Goal: Information Seeking & Learning: Check status

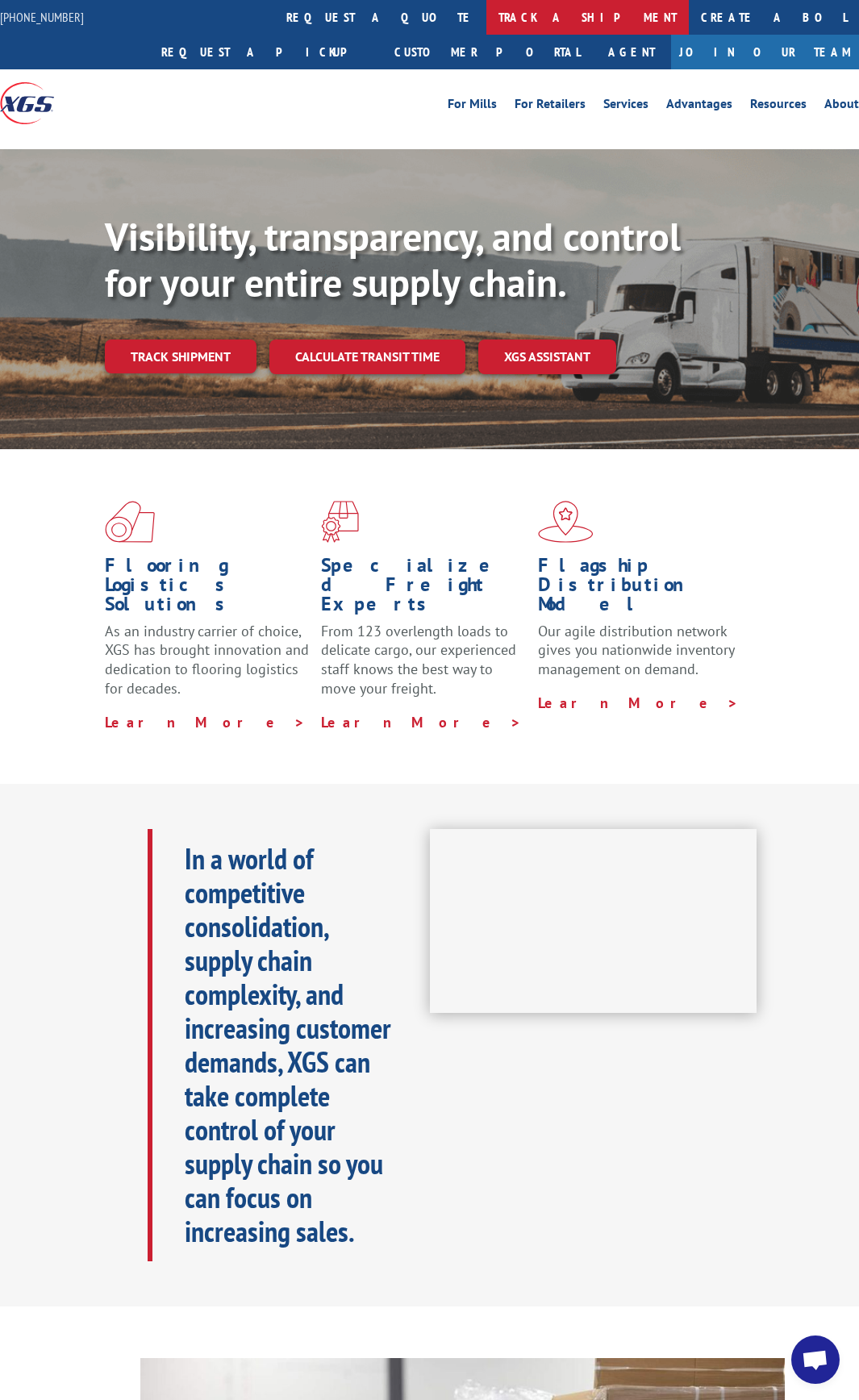
click at [486, 20] on link "track a shipment" at bounding box center [587, 17] width 202 height 35
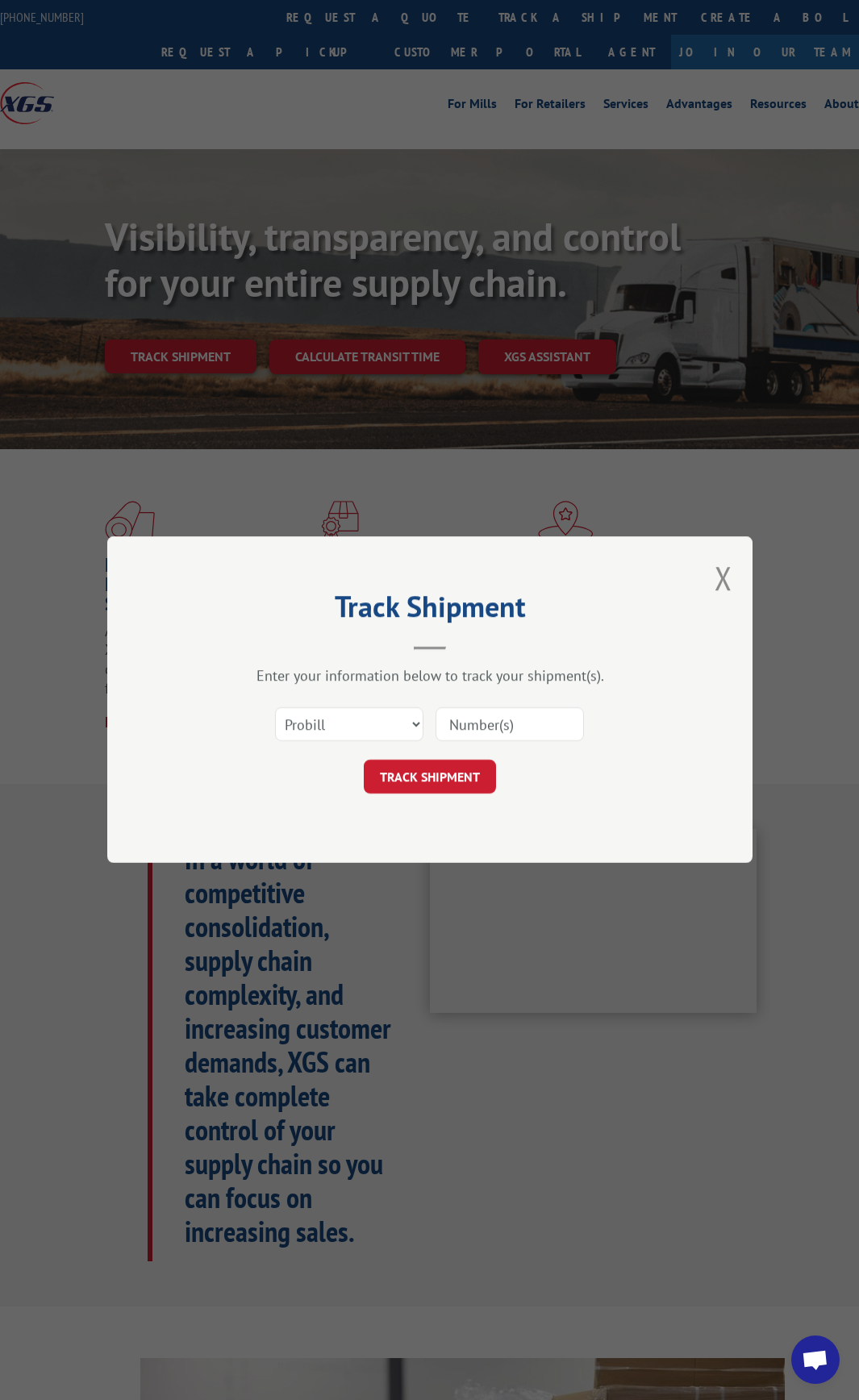
paste input "17607521"
type input "17607521"
click at [388, 783] on button "TRACK SHIPMENT" at bounding box center [430, 777] width 132 height 34
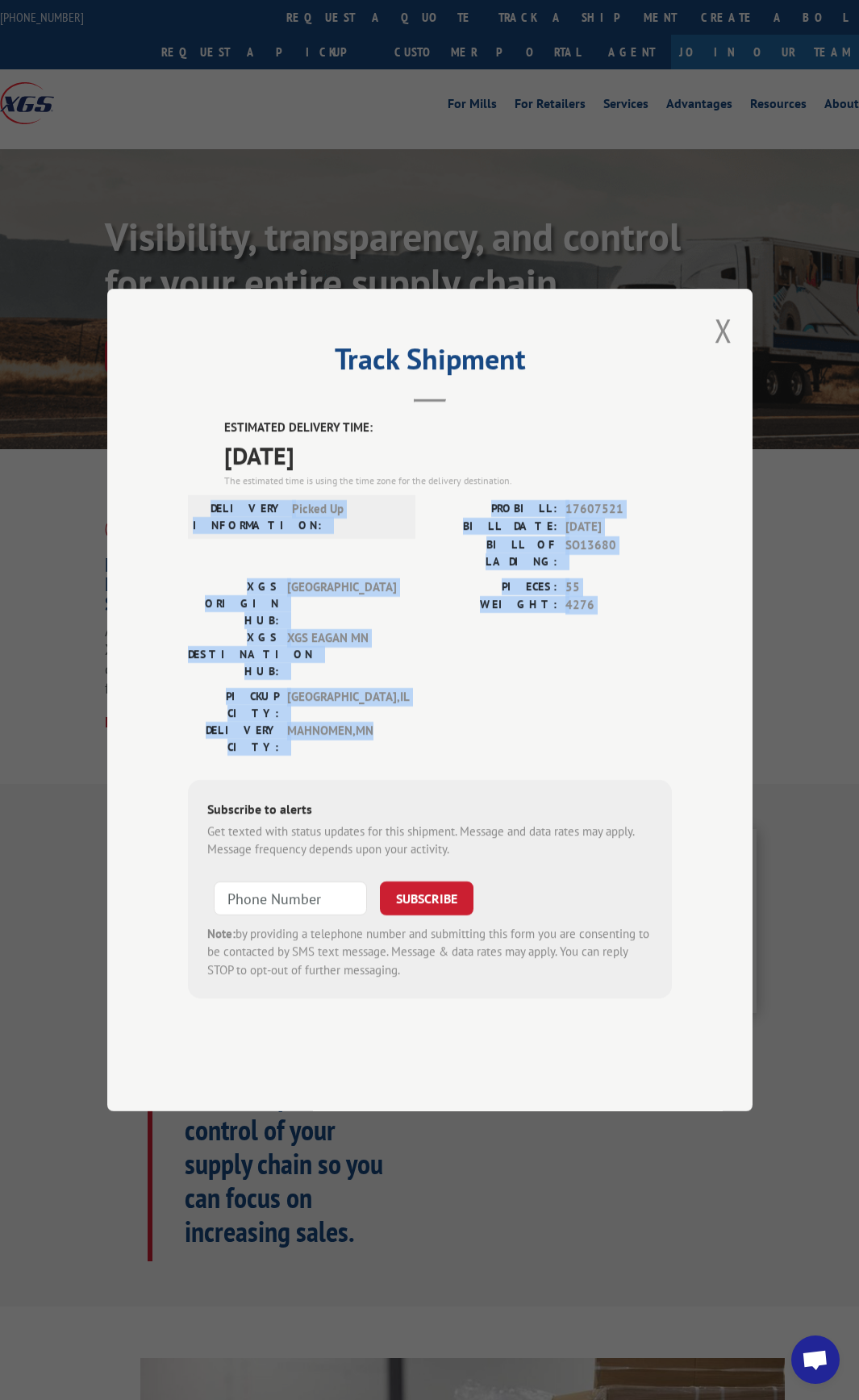
drag, startPoint x: 402, startPoint y: 702, endPoint x: 220, endPoint y: 549, distance: 237.8
click at [220, 549] on div "ESTIMATED DELIVERY TIME: [DATE] The estimated time is using the time zone for t…" at bounding box center [429, 709] width 484 height 580
click at [221, 534] on label "DELIVERY INFORMATION:" at bounding box center [238, 517] width 91 height 34
click at [442, 669] on div "PIECES: 55 WEIGHT: 4276" at bounding box center [551, 633] width 242 height 109
drag, startPoint x: 322, startPoint y: 650, endPoint x: 214, endPoint y: 470, distance: 209.9
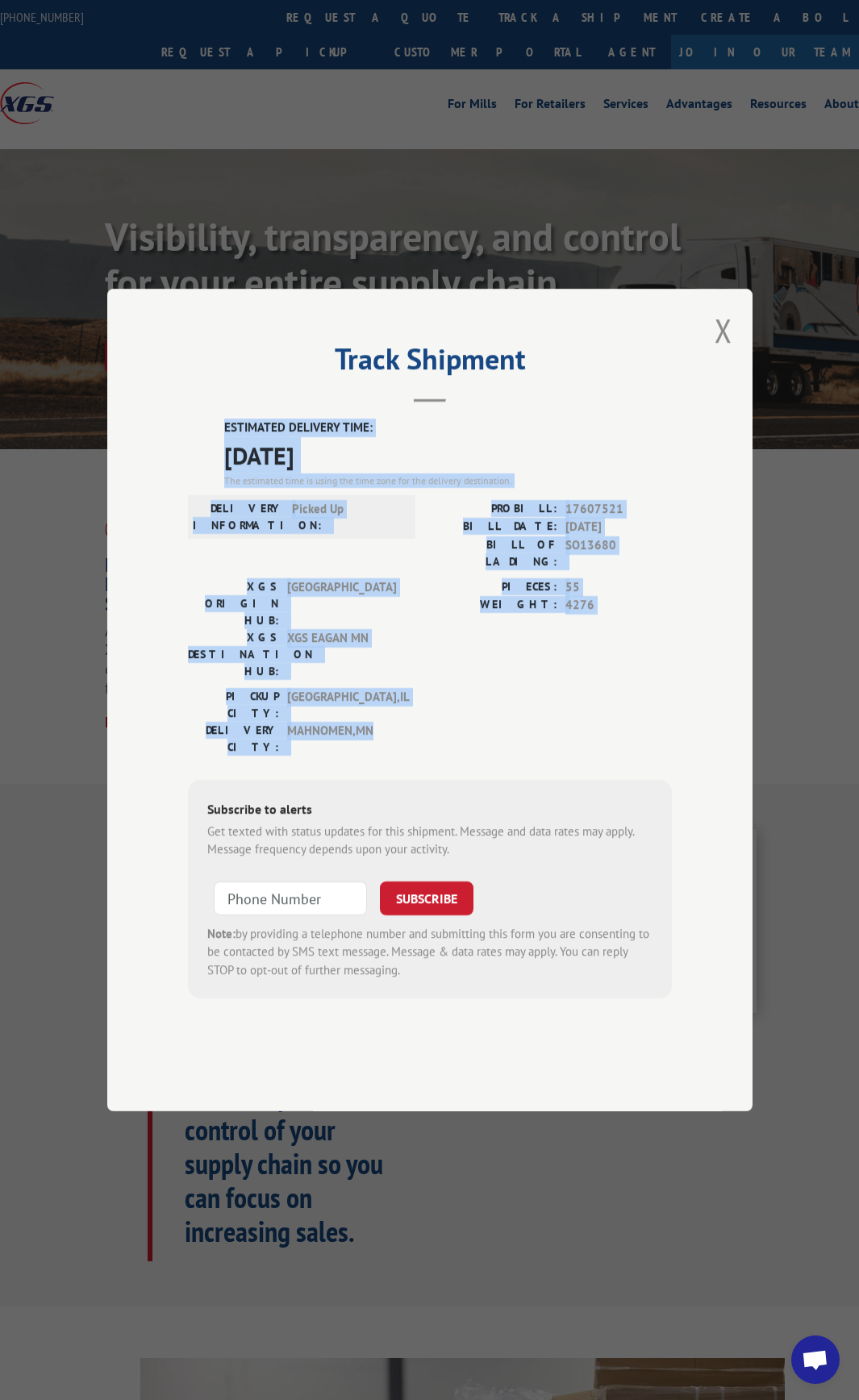
click at [214, 470] on div "ESTIMATED DELIVERY TIME: [DATE] The estimated time is using the time zone for t…" at bounding box center [429, 709] width 484 height 580
drag, startPoint x: 219, startPoint y: 470, endPoint x: 428, endPoint y: 695, distance: 307.1
click at [428, 695] on div "ESTIMATED DELIVERY TIME: [DATE] The estimated time is using the time zone for t…" at bounding box center [429, 709] width 484 height 580
click at [427, 695] on div "[GEOGRAPHIC_DATA]: [GEOGRAPHIC_DATA] , [GEOGRAPHIC_DATA] [GEOGRAPHIC_DATA]: [GE…" at bounding box center [429, 725] width 484 height 76
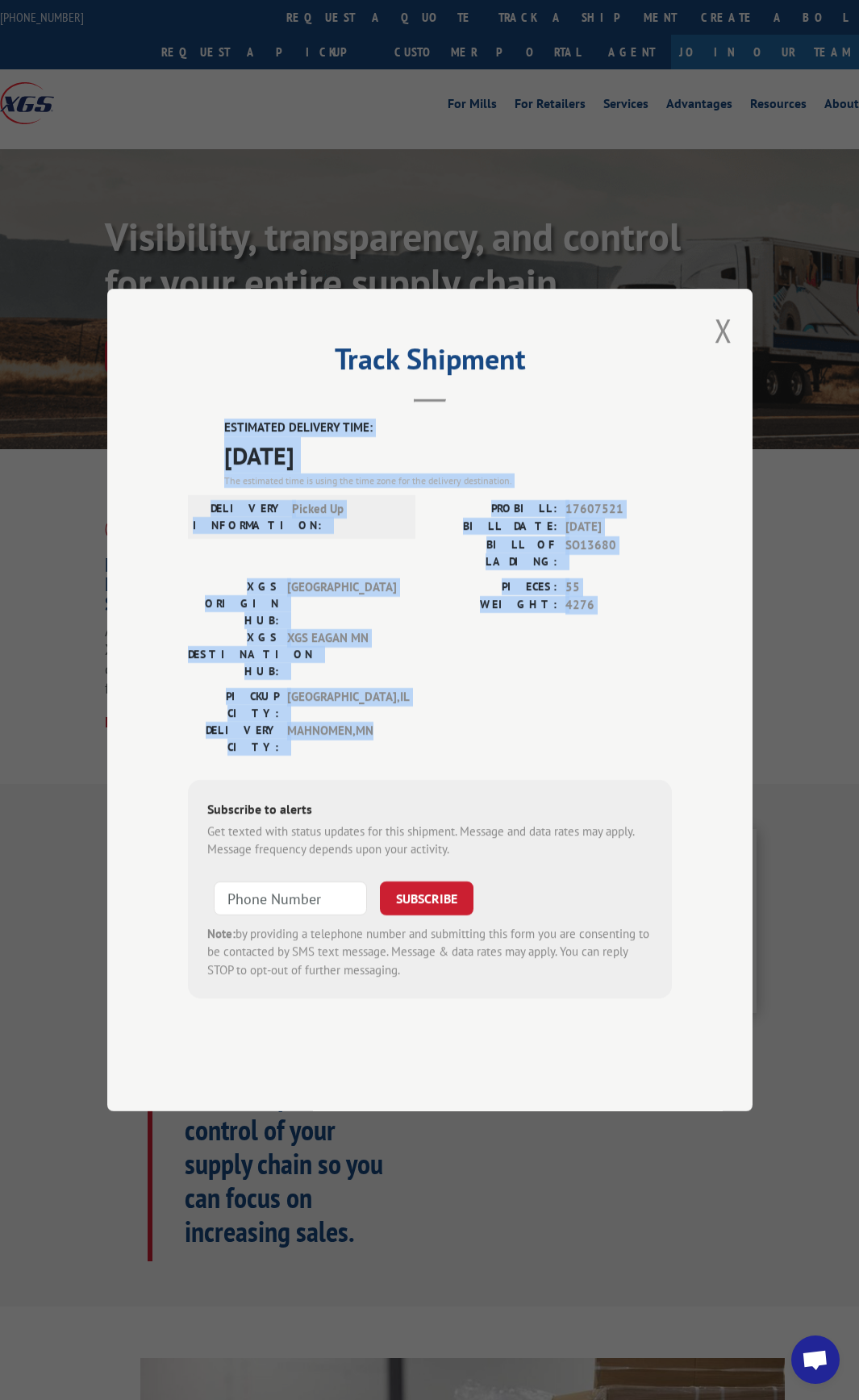
drag, startPoint x: 413, startPoint y: 700, endPoint x: 207, endPoint y: 472, distance: 307.3
click at [207, 472] on div "ESTIMATED DELIVERY TIME: [DATE] The estimated time is using the time zone for t…" at bounding box center [429, 709] width 484 height 580
click at [215, 472] on div "ESTIMATED DELIVERY TIME: [DATE] The estimated time is using the time zone for t…" at bounding box center [429, 709] width 484 height 580
click at [229, 437] on label "ESTIMATED DELIVERY TIME:" at bounding box center [447, 427] width 447 height 18
drag, startPoint x: 223, startPoint y: 473, endPoint x: 395, endPoint y: 703, distance: 287.2
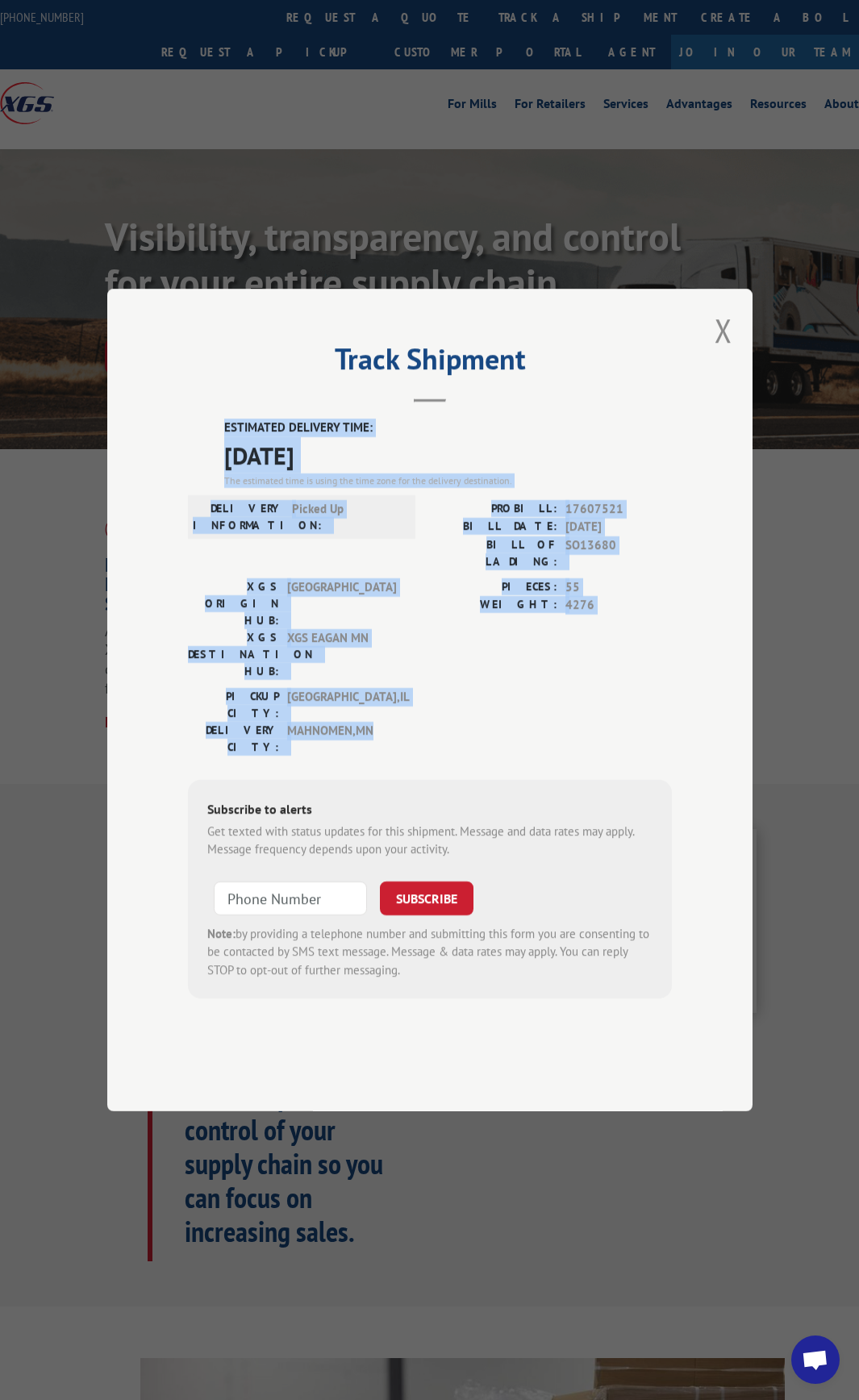
click at [395, 703] on div "ESTIMATED DELIVERY TIME: [DATE] The estimated time is using the time zone for t…" at bounding box center [429, 709] width 484 height 580
click at [395, 722] on span "MAHNOMEN , [GEOGRAPHIC_DATA]" at bounding box center [341, 738] width 109 height 34
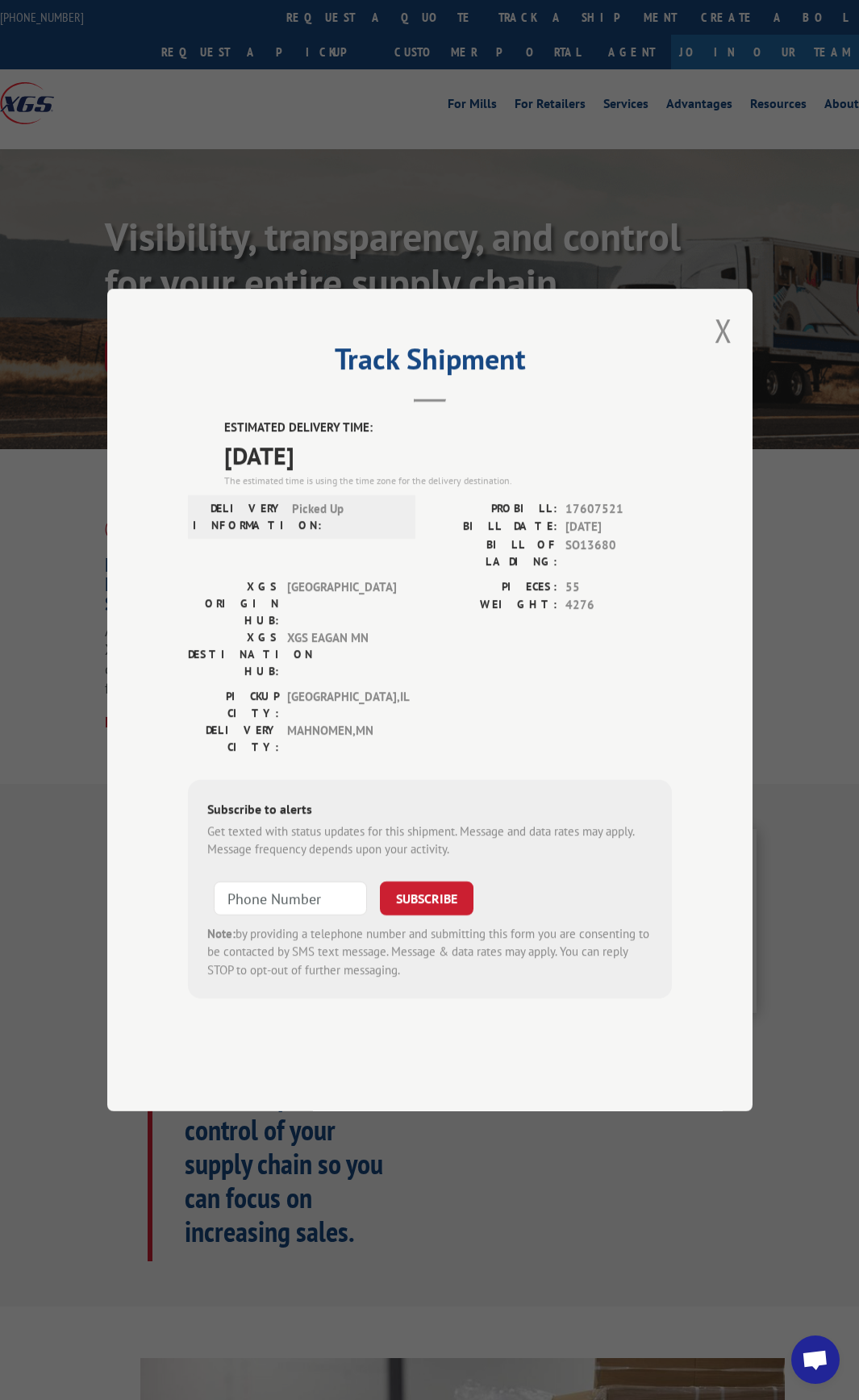
click at [395, 722] on span "MAHNOMEN , [GEOGRAPHIC_DATA]" at bounding box center [341, 738] width 109 height 34
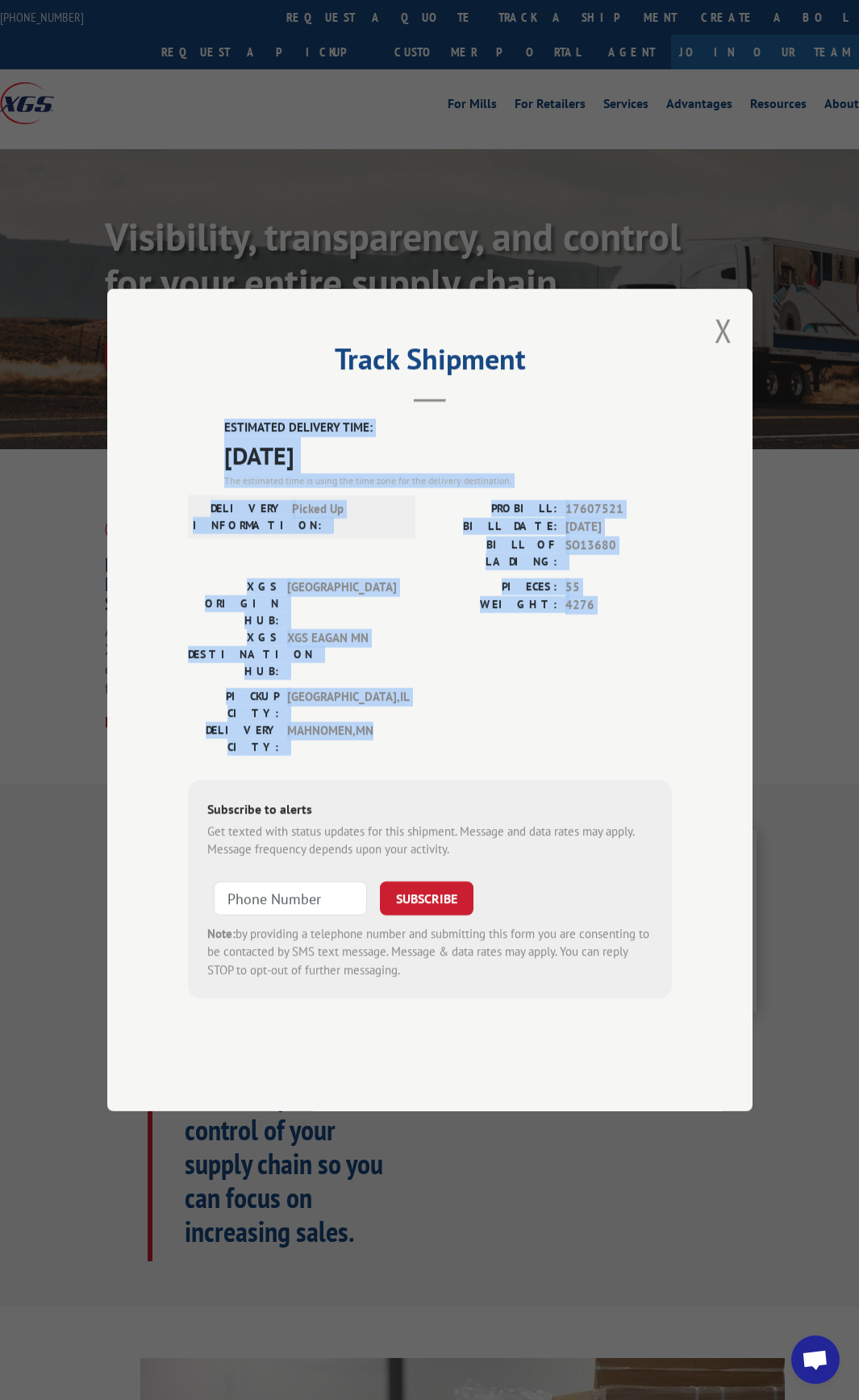
drag, startPoint x: 361, startPoint y: 664, endPoint x: 230, endPoint y: 470, distance: 234.1
click at [212, 460] on div "Track Shipment ESTIMATED DELIVERY TIME: [DATE] The estimated time is using the …" at bounding box center [430, 699] width 645 height 822
click at [231, 437] on label "ESTIMATED DELIVERY TIME:" at bounding box center [447, 427] width 447 height 18
drag, startPoint x: 224, startPoint y: 479, endPoint x: 391, endPoint y: 696, distance: 273.8
click at [391, 696] on div "ESTIMATED DELIVERY TIME: [DATE] The estimated time is using the time zone for t…" at bounding box center [429, 709] width 484 height 580
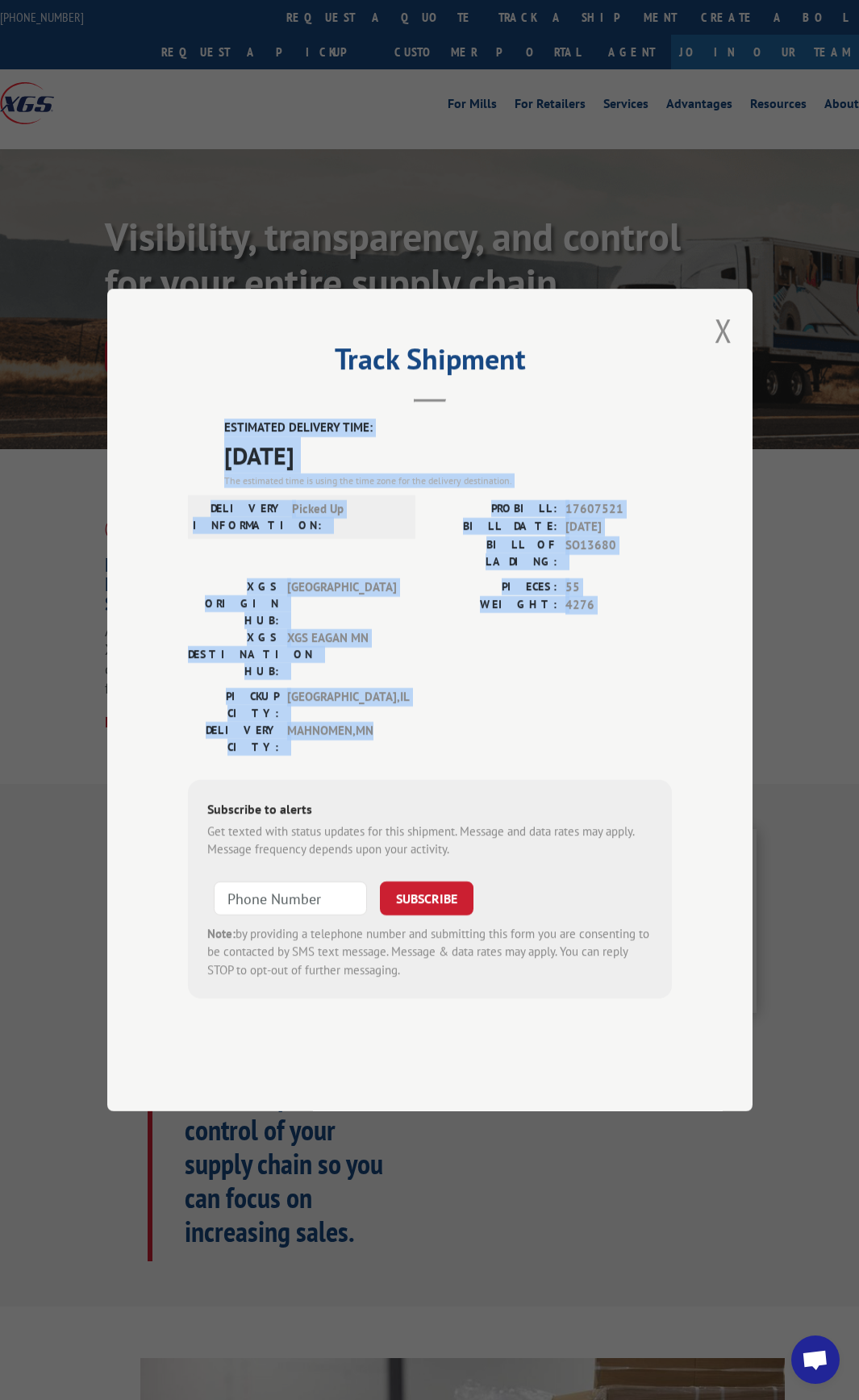
click at [391, 722] on span "MAHNOMEN , [GEOGRAPHIC_DATA]" at bounding box center [341, 738] width 109 height 34
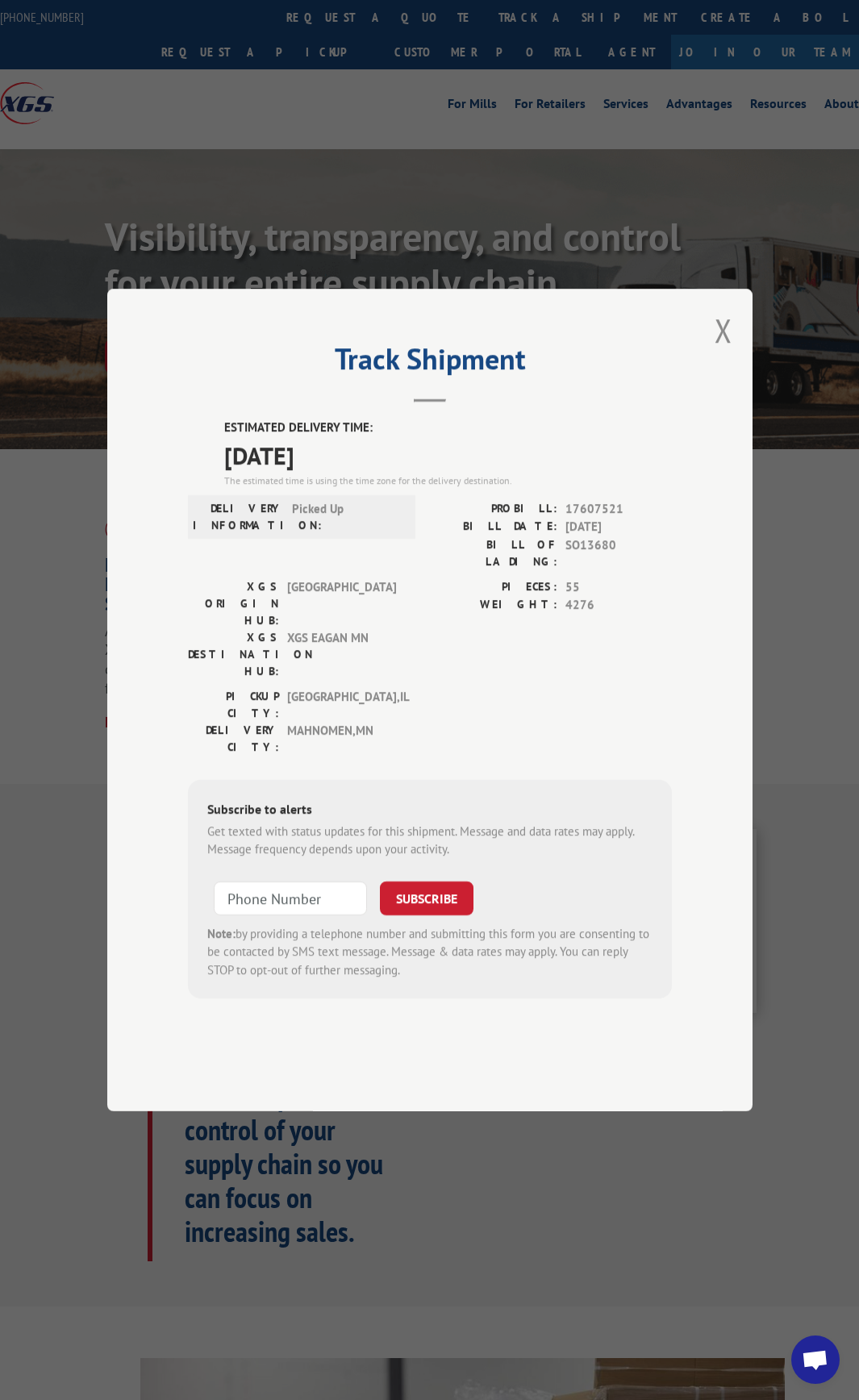
click at [387, 688] on span "[GEOGRAPHIC_DATA] , [GEOGRAPHIC_DATA]" at bounding box center [341, 704] width 109 height 34
click at [399, 722] on div "DELIVERY CITY: MAHNOMEN , [GEOGRAPHIC_DATA]" at bounding box center [296, 738] width 218 height 34
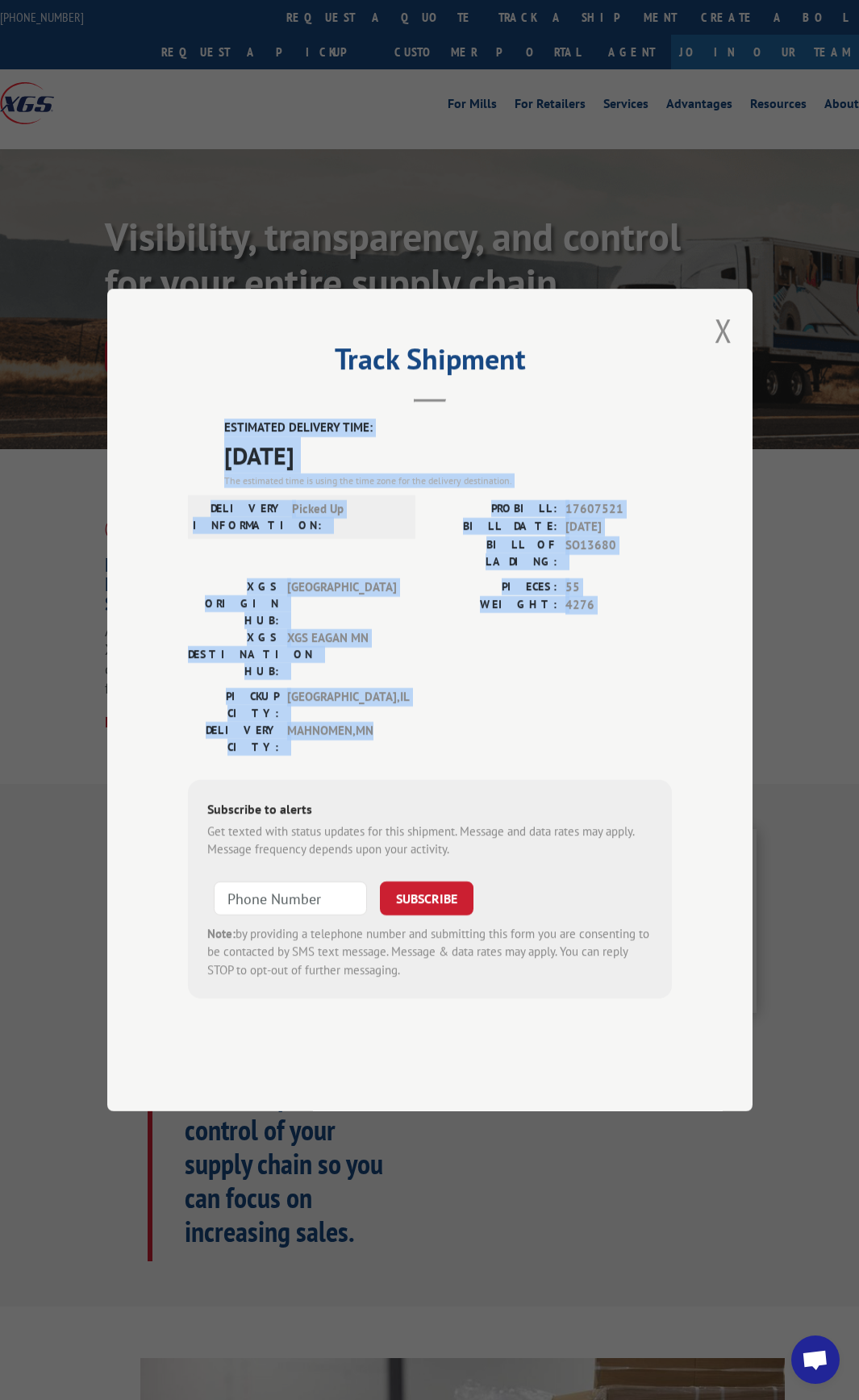
drag, startPoint x: 399, startPoint y: 698, endPoint x: 221, endPoint y: 466, distance: 292.4
click at [210, 463] on div "Track Shipment ESTIMATED DELIVERY TIME: [DATE] The estimated time is using the …" at bounding box center [430, 699] width 645 height 822
click at [222, 466] on div "Track Shipment ESTIMATED DELIVERY TIME: [DATE] The estimated time is using the …" at bounding box center [430, 699] width 645 height 822
drag, startPoint x: 222, startPoint y: 475, endPoint x: 398, endPoint y: 699, distance: 284.9
click at [398, 699] on div "ESTIMATED DELIVERY TIME: [DATE] The estimated time is using the time zone for t…" at bounding box center [429, 709] width 484 height 580
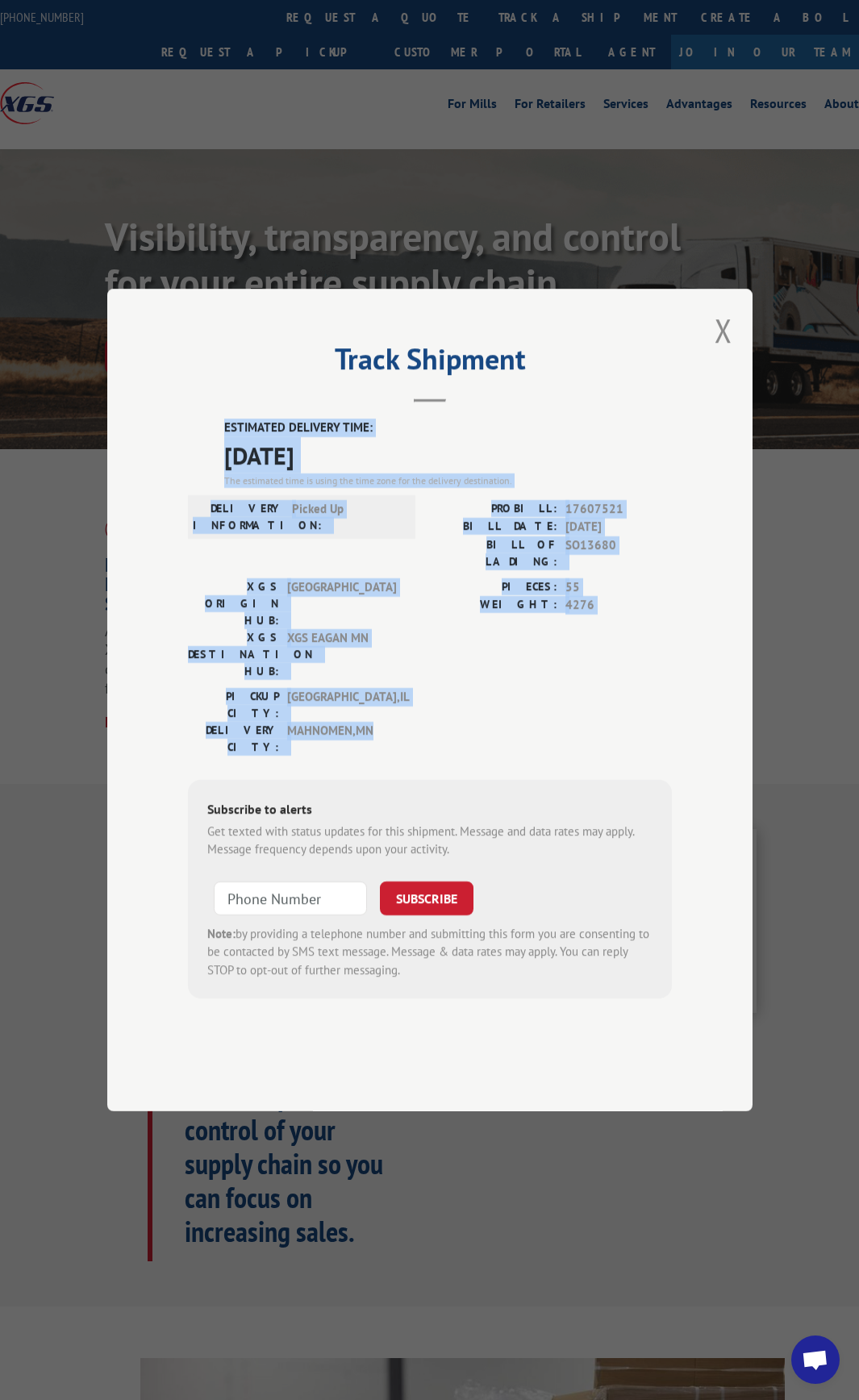
click at [398, 722] on div "DELIVERY CITY: MAHNOMEN , [GEOGRAPHIC_DATA]" at bounding box center [296, 738] width 218 height 34
drag, startPoint x: 394, startPoint y: 704, endPoint x: 221, endPoint y: 467, distance: 293.4
click at [221, 467] on div "ESTIMATED DELIVERY TIME: [DATE] The estimated time is using the time zone for t…" at bounding box center [429, 709] width 484 height 580
click at [234, 437] on label "ESTIMATED DELIVERY TIME:" at bounding box center [447, 427] width 447 height 18
drag, startPoint x: 226, startPoint y: 469, endPoint x: 402, endPoint y: 694, distance: 285.7
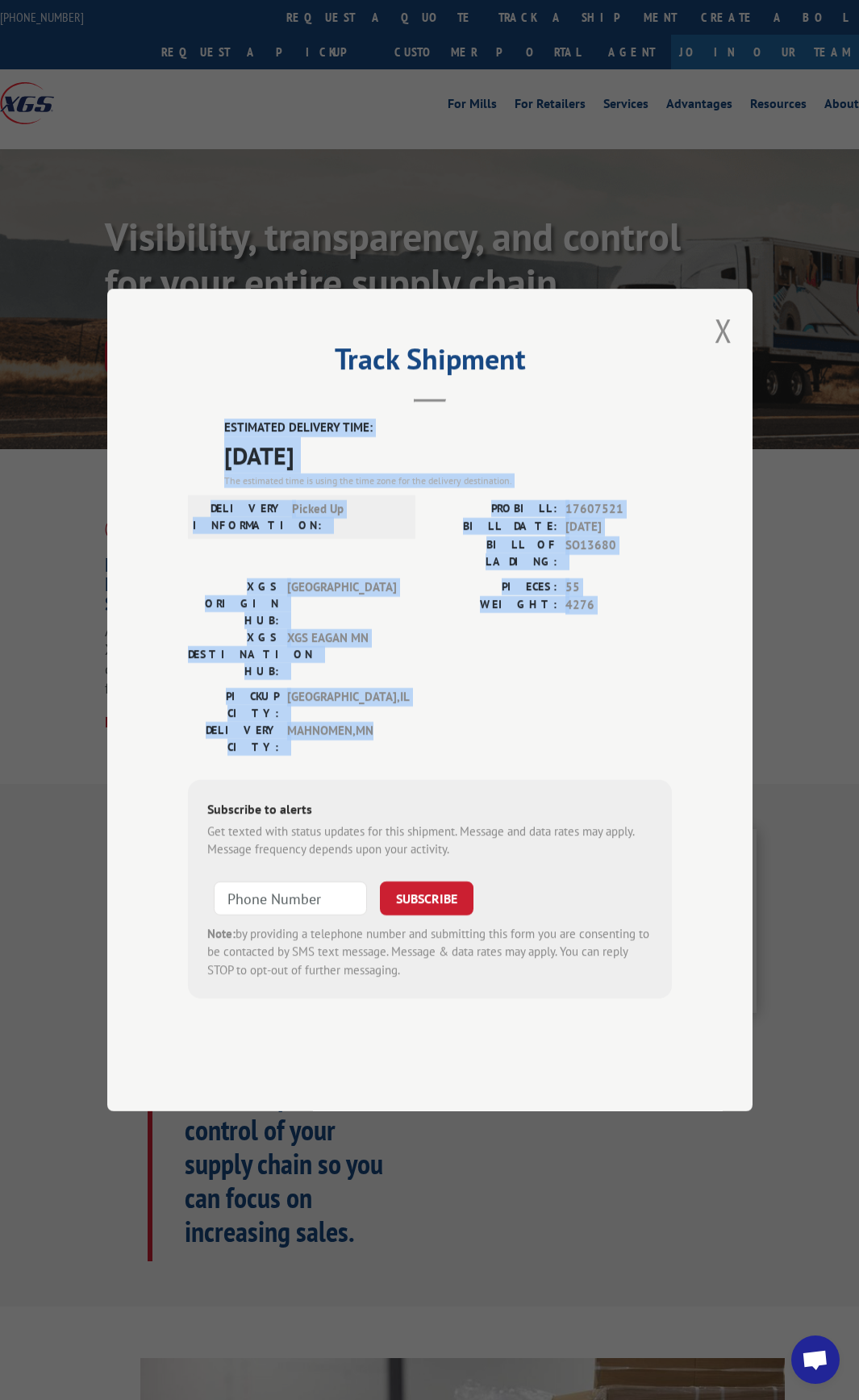
click at [402, 694] on div "ESTIMATED DELIVERY TIME: [DATE] The estimated time is using the time zone for t…" at bounding box center [429, 709] width 484 height 580
click at [406, 697] on div "[GEOGRAPHIC_DATA]: [GEOGRAPHIC_DATA] , [GEOGRAPHIC_DATA] [GEOGRAPHIC_DATA]: [GE…" at bounding box center [429, 725] width 484 height 76
click at [392, 722] on span "MAHNOMEN , [GEOGRAPHIC_DATA]" at bounding box center [341, 738] width 109 height 34
drag, startPoint x: 387, startPoint y: 693, endPoint x: 227, endPoint y: 481, distance: 265.6
click at [227, 481] on div "ESTIMATED DELIVERY TIME: [DATE] The estimated time is using the time zone for t…" at bounding box center [429, 709] width 484 height 580
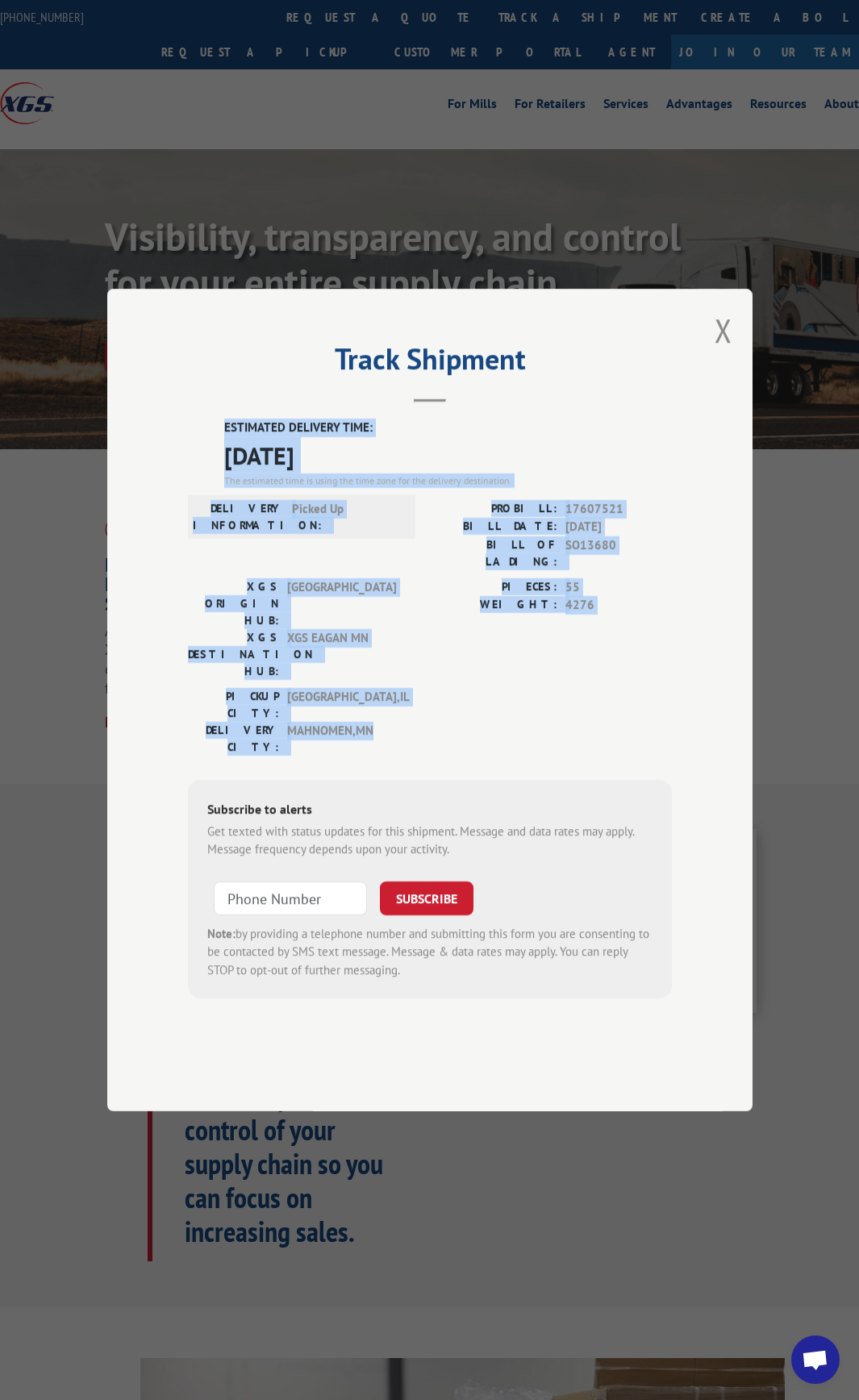
click at [223, 474] on div "ESTIMATED DELIVERY TIME: [DATE] The estimated time is using the time zone for t…" at bounding box center [429, 709] width 484 height 580
drag, startPoint x: 223, startPoint y: 468, endPoint x: 420, endPoint y: 714, distance: 315.2
click at [420, 714] on div "ESTIMATED DELIVERY TIME: [DATE] The estimated time is using the time zone for t…" at bounding box center [429, 709] width 484 height 580
click at [416, 706] on div "[GEOGRAPHIC_DATA]: [GEOGRAPHIC_DATA] , [GEOGRAPHIC_DATA] [GEOGRAPHIC_DATA]: [GE…" at bounding box center [429, 725] width 484 height 76
drag, startPoint x: 401, startPoint y: 700, endPoint x: 218, endPoint y: 470, distance: 293.9
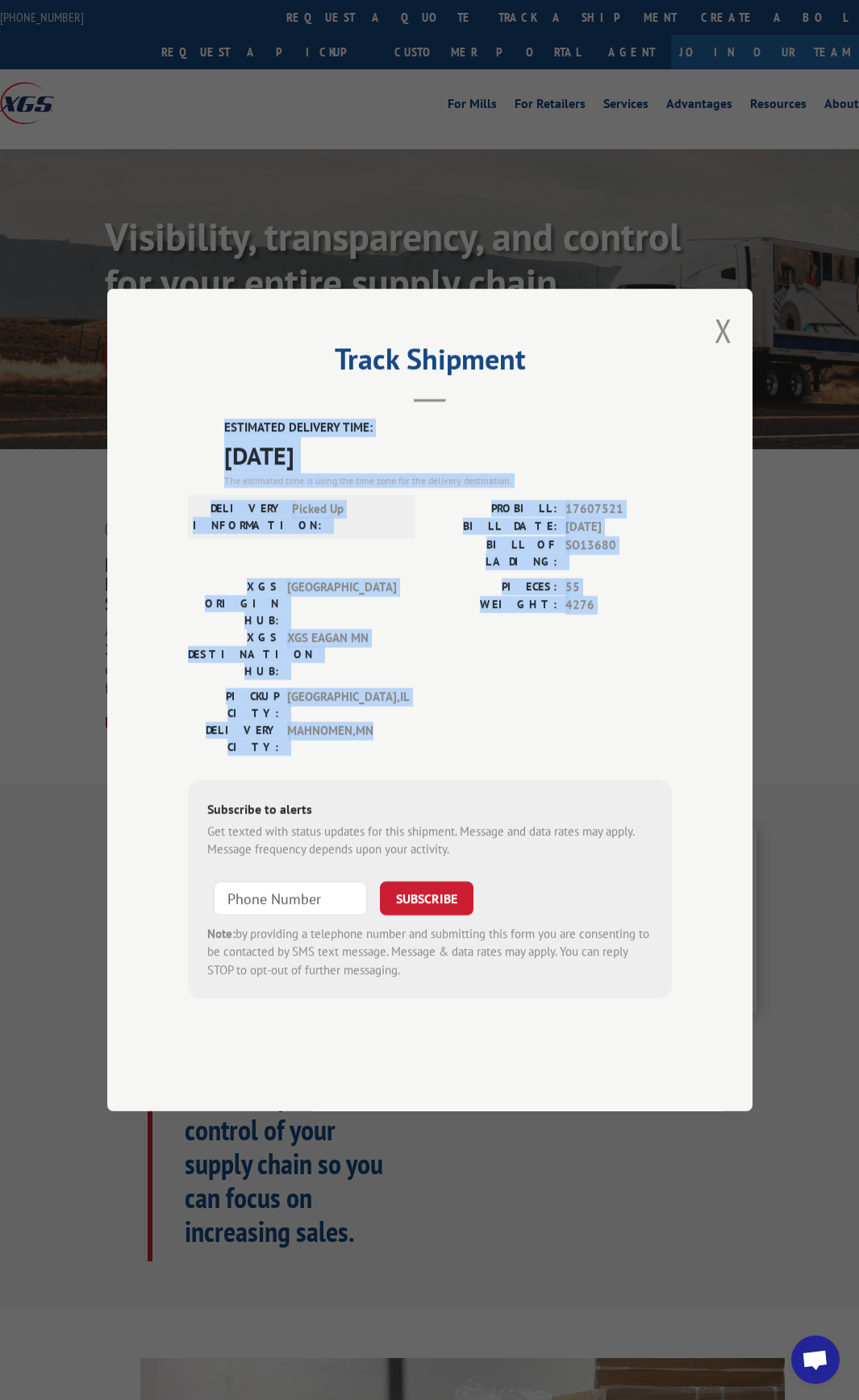
click at [218, 470] on div "ESTIMATED DELIVERY TIME: [DATE] The estimated time is using the time zone for t…" at bounding box center [429, 709] width 484 height 580
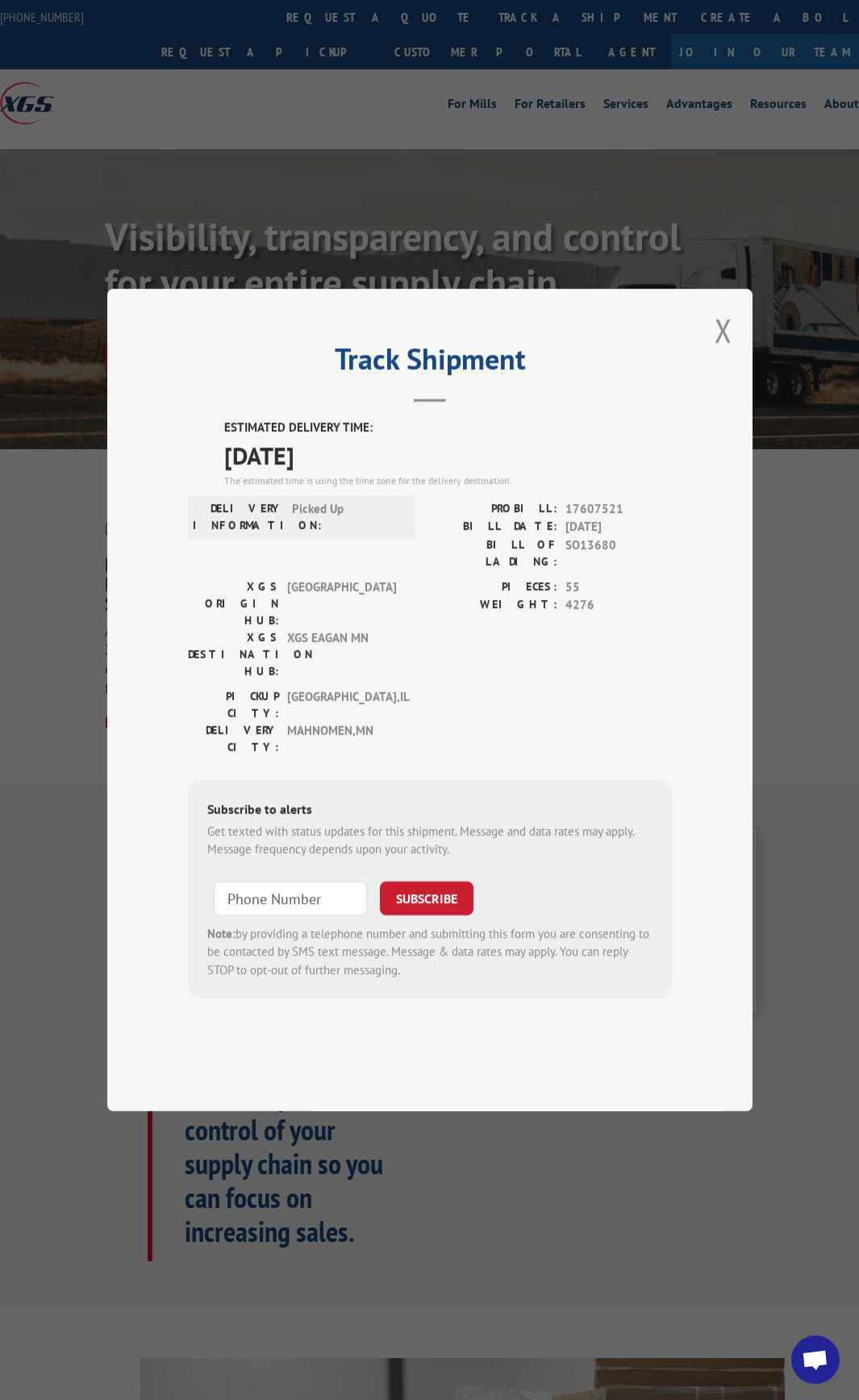
click at [227, 402] on header "Track Shipment" at bounding box center [429, 374] width 484 height 55
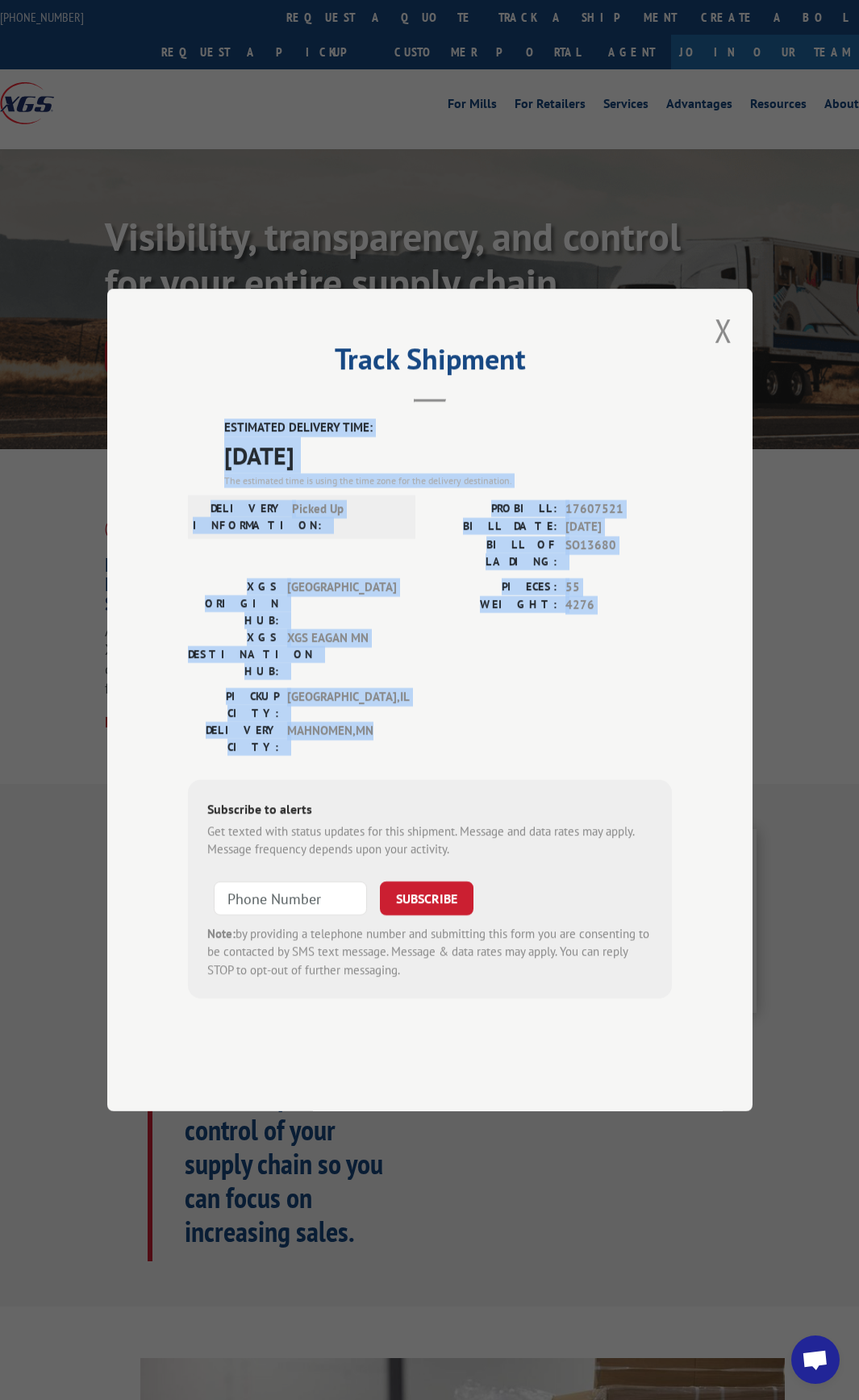
drag, startPoint x: 243, startPoint y: 490, endPoint x: 399, endPoint y: 693, distance: 256.0
click at [399, 693] on div "ESTIMATED DELIVERY TIME: [DATE] The estimated time is using the time zone for t…" at bounding box center [429, 709] width 484 height 580
click at [400, 722] on div "DELIVERY CITY: MAHNOMEN , [GEOGRAPHIC_DATA]" at bounding box center [296, 738] width 218 height 34
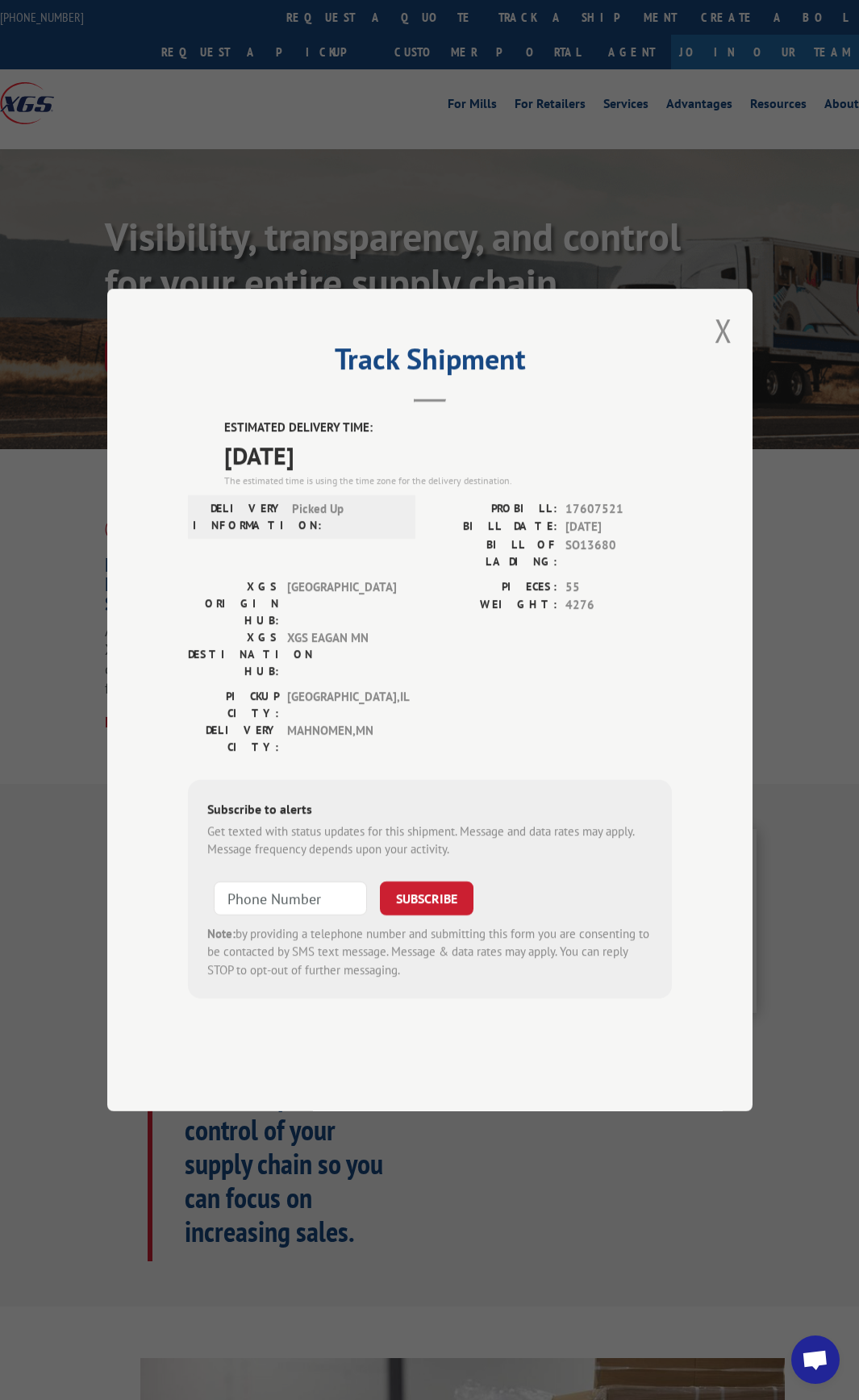
click at [414, 696] on div "[GEOGRAPHIC_DATA]: [GEOGRAPHIC_DATA] , [GEOGRAPHIC_DATA] [GEOGRAPHIC_DATA]: [GE…" at bounding box center [429, 725] width 484 height 76
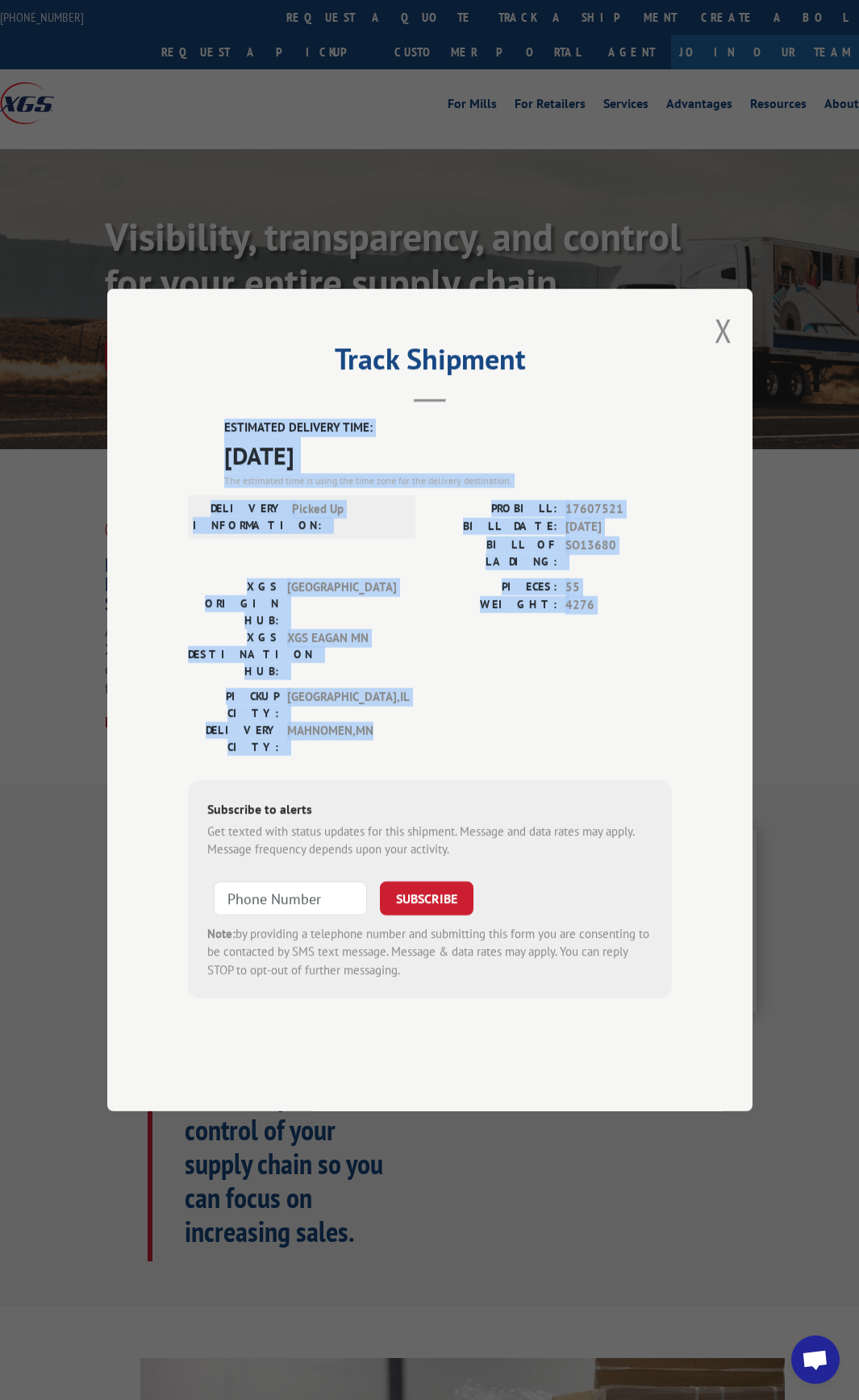
drag, startPoint x: 389, startPoint y: 695, endPoint x: 232, endPoint y: 462, distance: 281.0
click at [217, 466] on div "Track Shipment ESTIMATED DELIVERY TIME: [DATE] The estimated time is using the …" at bounding box center [430, 699] width 645 height 822
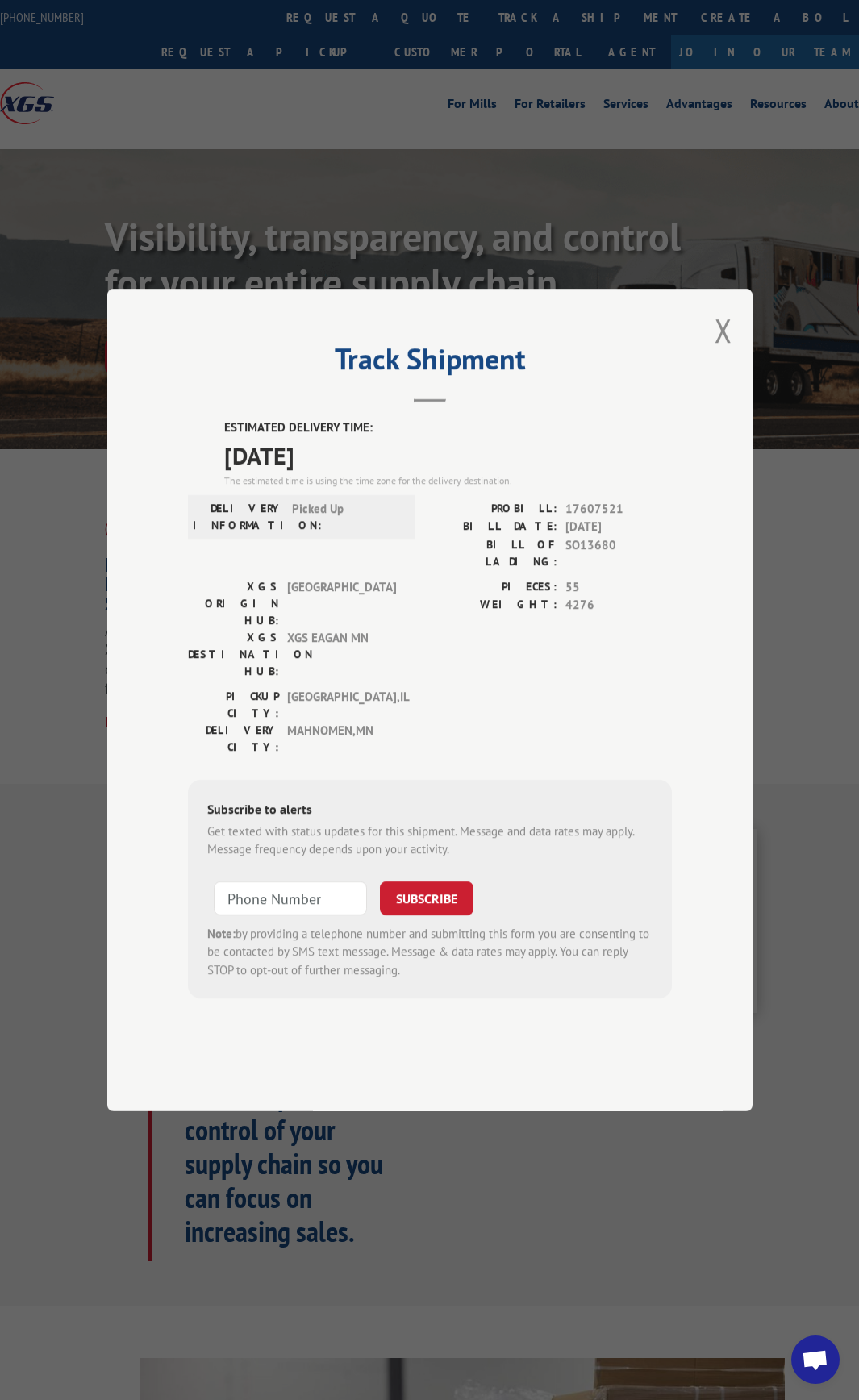
click at [235, 402] on header "Track Shipment" at bounding box center [429, 374] width 484 height 55
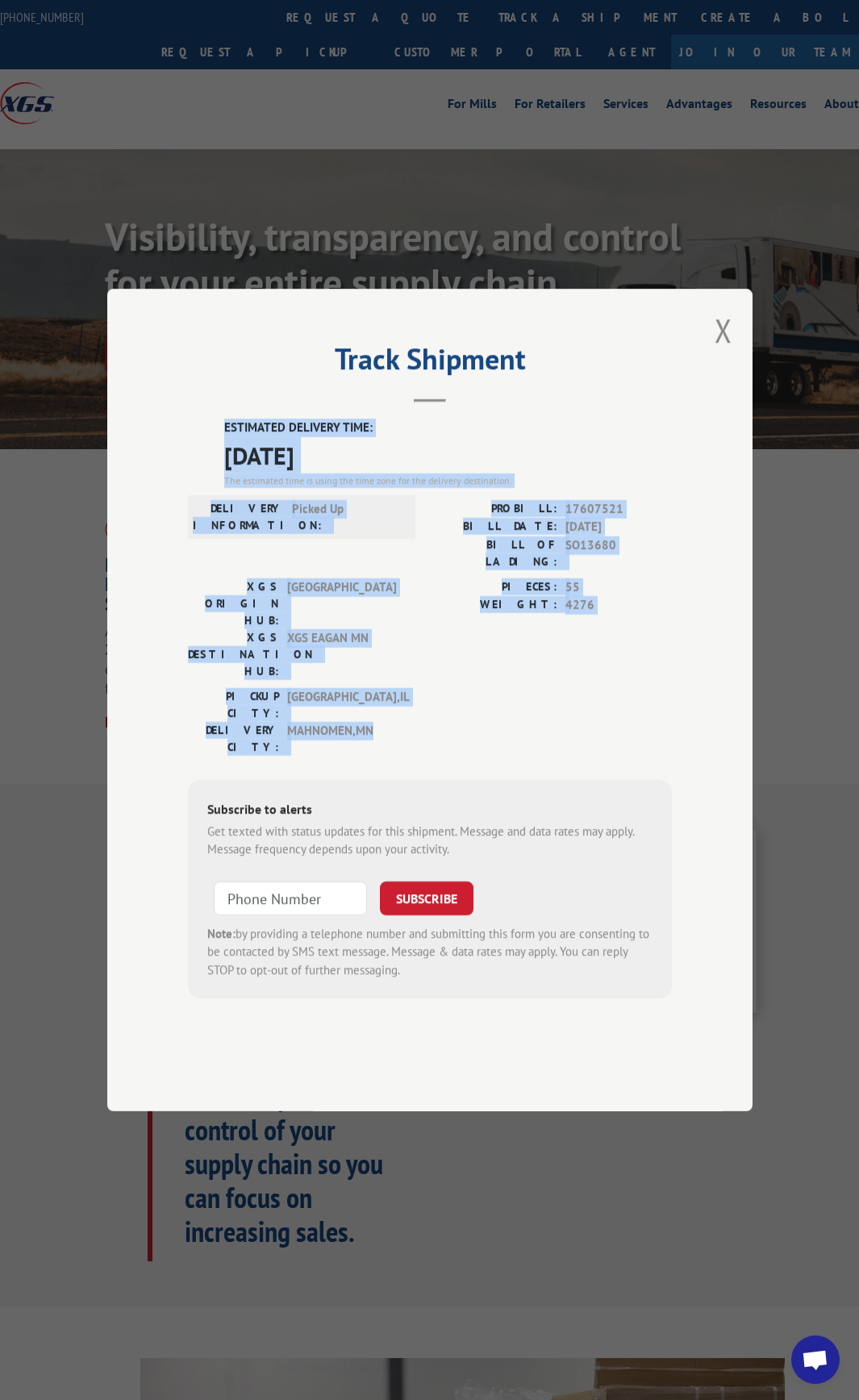
drag, startPoint x: 219, startPoint y: 476, endPoint x: 401, endPoint y: 697, distance: 286.3
click at [401, 697] on div "ESTIMATED DELIVERY TIME: [DATE] The estimated time is using the time zone for t…" at bounding box center [429, 709] width 484 height 580
click at [405, 722] on div "DELIVERY CITY: MAHNOMEN , [GEOGRAPHIC_DATA]" at bounding box center [296, 738] width 218 height 34
click at [406, 702] on div "[GEOGRAPHIC_DATA]: [GEOGRAPHIC_DATA] , [GEOGRAPHIC_DATA] [GEOGRAPHIC_DATA]: [GE…" at bounding box center [429, 725] width 484 height 76
drag, startPoint x: 407, startPoint y: 697, endPoint x: 221, endPoint y: 472, distance: 291.9
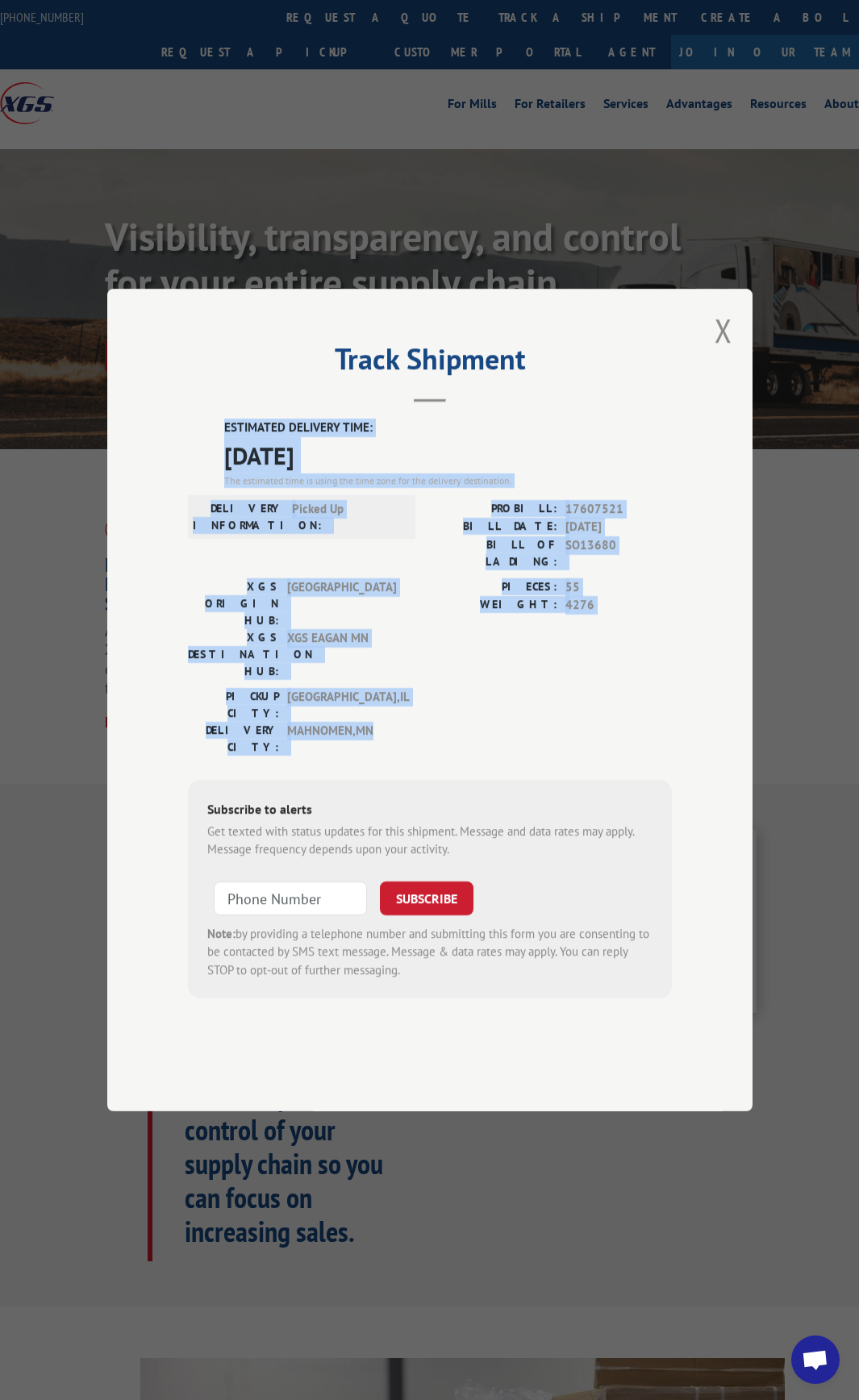
click at [219, 475] on div "ESTIMATED DELIVERY TIME: [DATE] The estimated time is using the time zone for t…" at bounding box center [429, 709] width 484 height 580
click at [221, 472] on div "ESTIMATED DELIVERY TIME: [DATE] The estimated time is using the time zone for t…" at bounding box center [429, 709] width 484 height 580
drag, startPoint x: 228, startPoint y: 474, endPoint x: 380, endPoint y: 692, distance: 265.8
click at [380, 692] on div "ESTIMATED DELIVERY TIME: [DATE] The estimated time is using the time zone for t…" at bounding box center [429, 709] width 484 height 580
click at [383, 722] on span "MAHNOMEN , [GEOGRAPHIC_DATA]" at bounding box center [341, 738] width 109 height 34
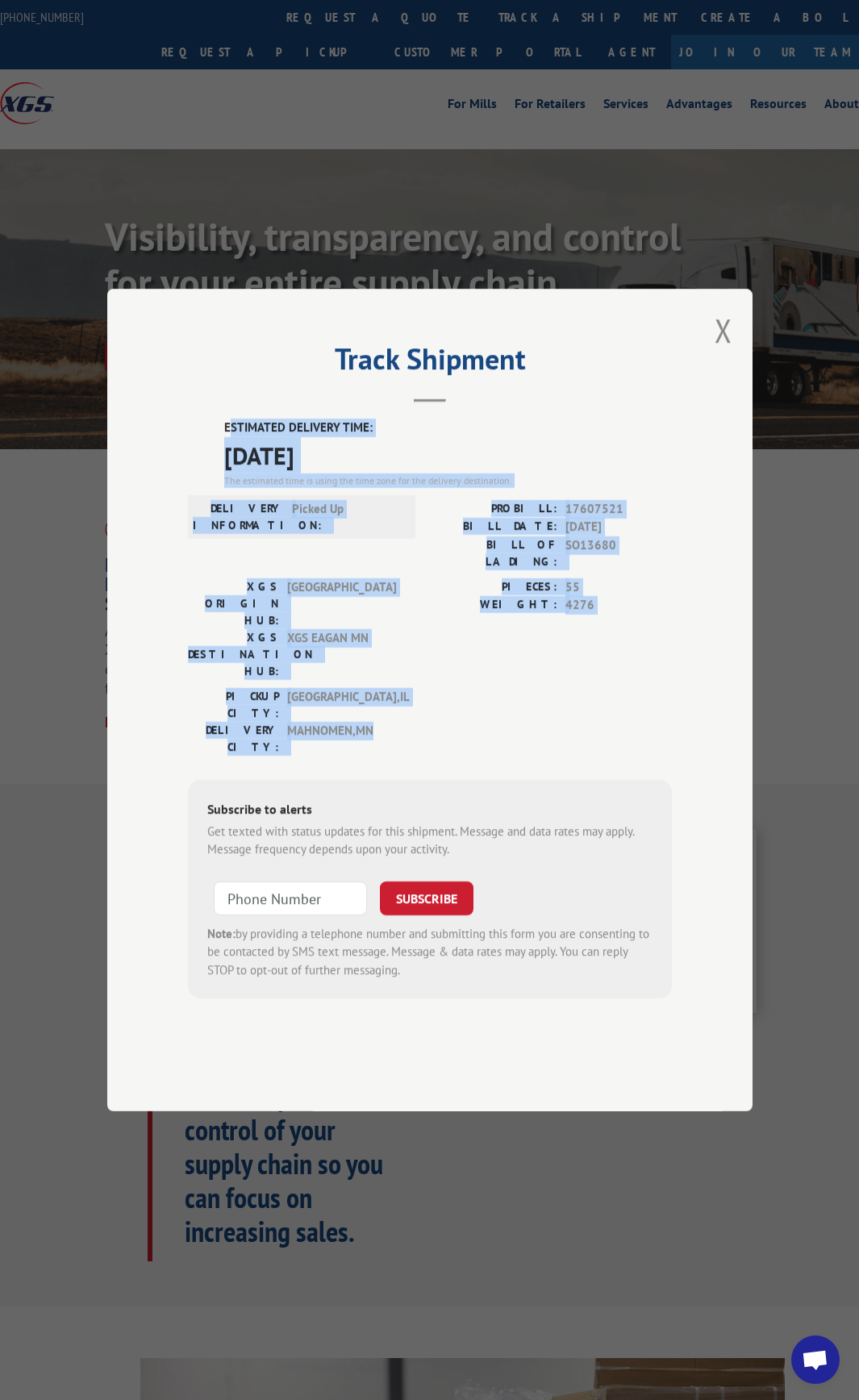
click at [383, 722] on span "MAHNOMEN , [GEOGRAPHIC_DATA]" at bounding box center [341, 738] width 109 height 34
drag, startPoint x: 401, startPoint y: 713, endPoint x: 214, endPoint y: 479, distance: 299.5
click at [214, 479] on div "ESTIMATED DELIVERY TIME: [DATE] The estimated time is using the time zone for t…" at bounding box center [429, 709] width 484 height 580
click at [214, 479] on div "ESTIMATED DELIVERY TIME: [DATE] The estimated time is using the time zone for t…" at bounding box center [429, 709] width 484 height 580
drag, startPoint x: 355, startPoint y: 670, endPoint x: 215, endPoint y: 472, distance: 242.5
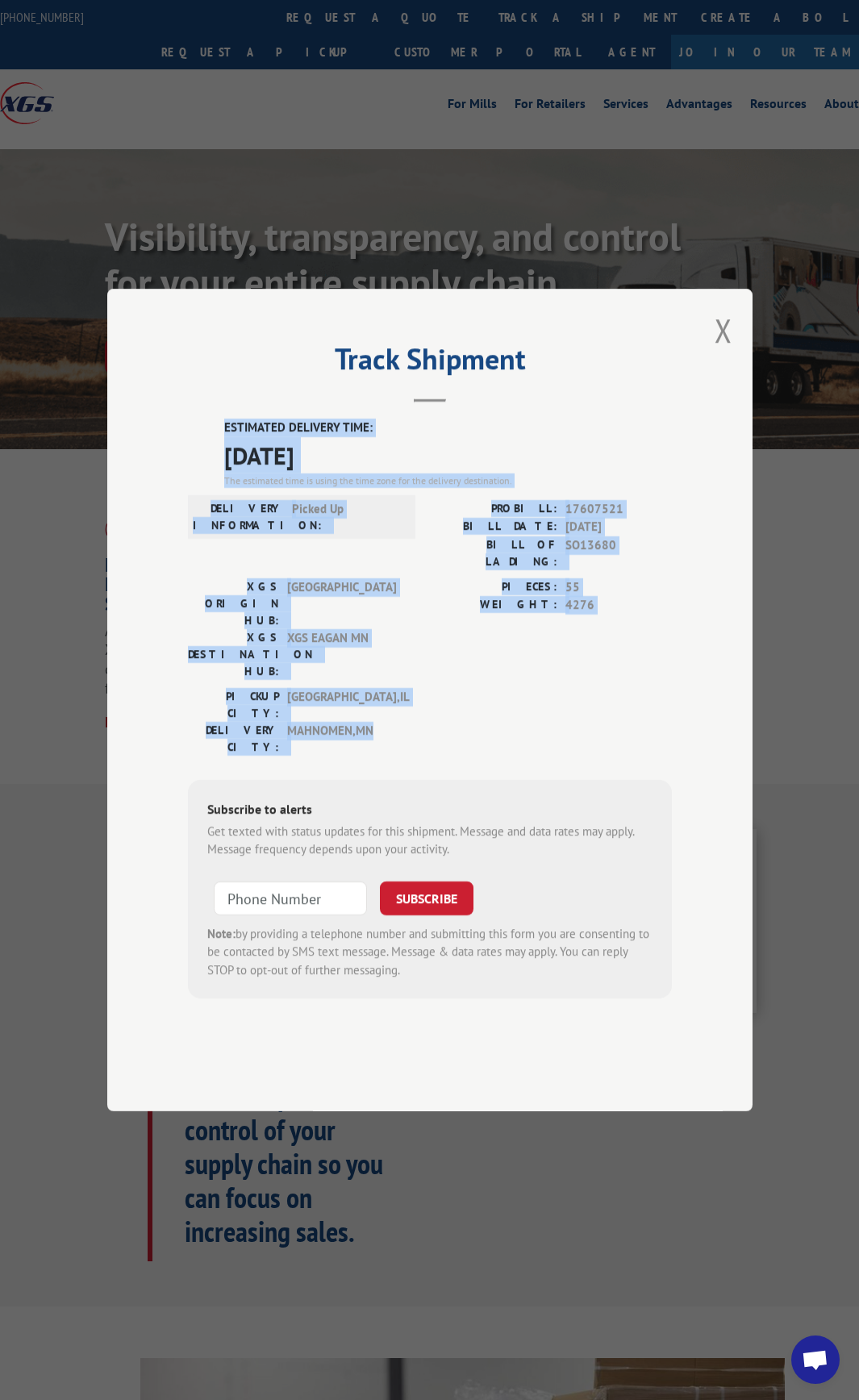
click at [215, 472] on div "ESTIMATED DELIVERY TIME: [DATE] The estimated time is using the time zone for t…" at bounding box center [429, 709] width 484 height 580
click at [215, 471] on div "ESTIMATED DELIVERY TIME: [DATE] The estimated time is using the time zone for t…" at bounding box center [429, 709] width 484 height 580
click at [219, 468] on div "ESTIMATED DELIVERY TIME: [DATE] The estimated time is using the time zone for t…" at bounding box center [429, 709] width 484 height 580
click at [230, 437] on label "ESTIMATED DELIVERY TIME:" at bounding box center [447, 427] width 447 height 18
drag, startPoint x: 224, startPoint y: 473, endPoint x: 403, endPoint y: 705, distance: 293.0
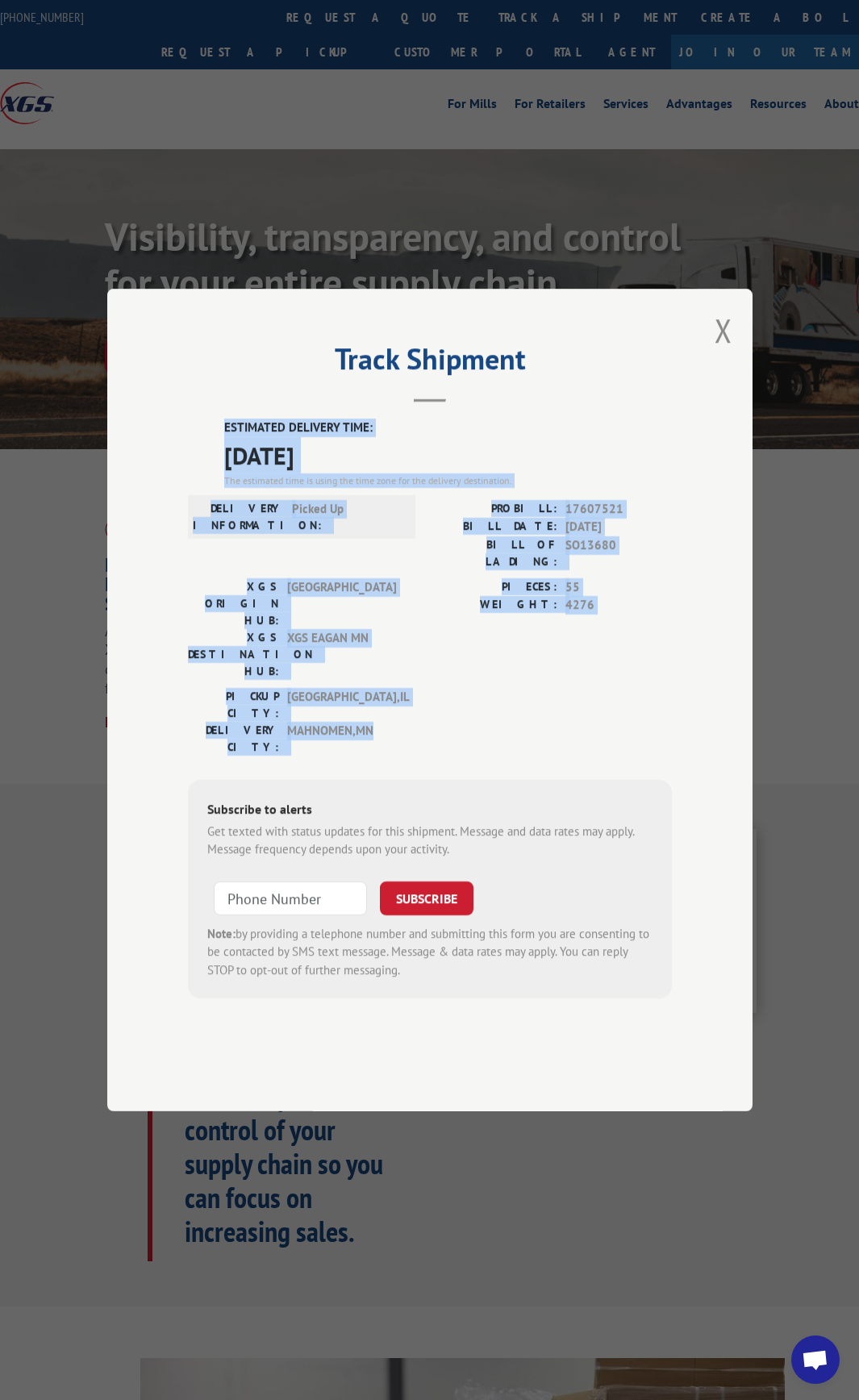
click at [403, 705] on div "ESTIMATED DELIVERY TIME: [DATE] The estimated time is using the time zone for t…" at bounding box center [429, 709] width 484 height 580
click at [401, 722] on div "DELIVERY CITY: MAHNOMEN , [GEOGRAPHIC_DATA]" at bounding box center [296, 738] width 218 height 34
drag, startPoint x: 401, startPoint y: 705, endPoint x: 221, endPoint y: 475, distance: 292.1
click at [221, 475] on div "ESTIMATED DELIVERY TIME: [DATE] The estimated time is using the time zone for t…" at bounding box center [429, 709] width 484 height 580
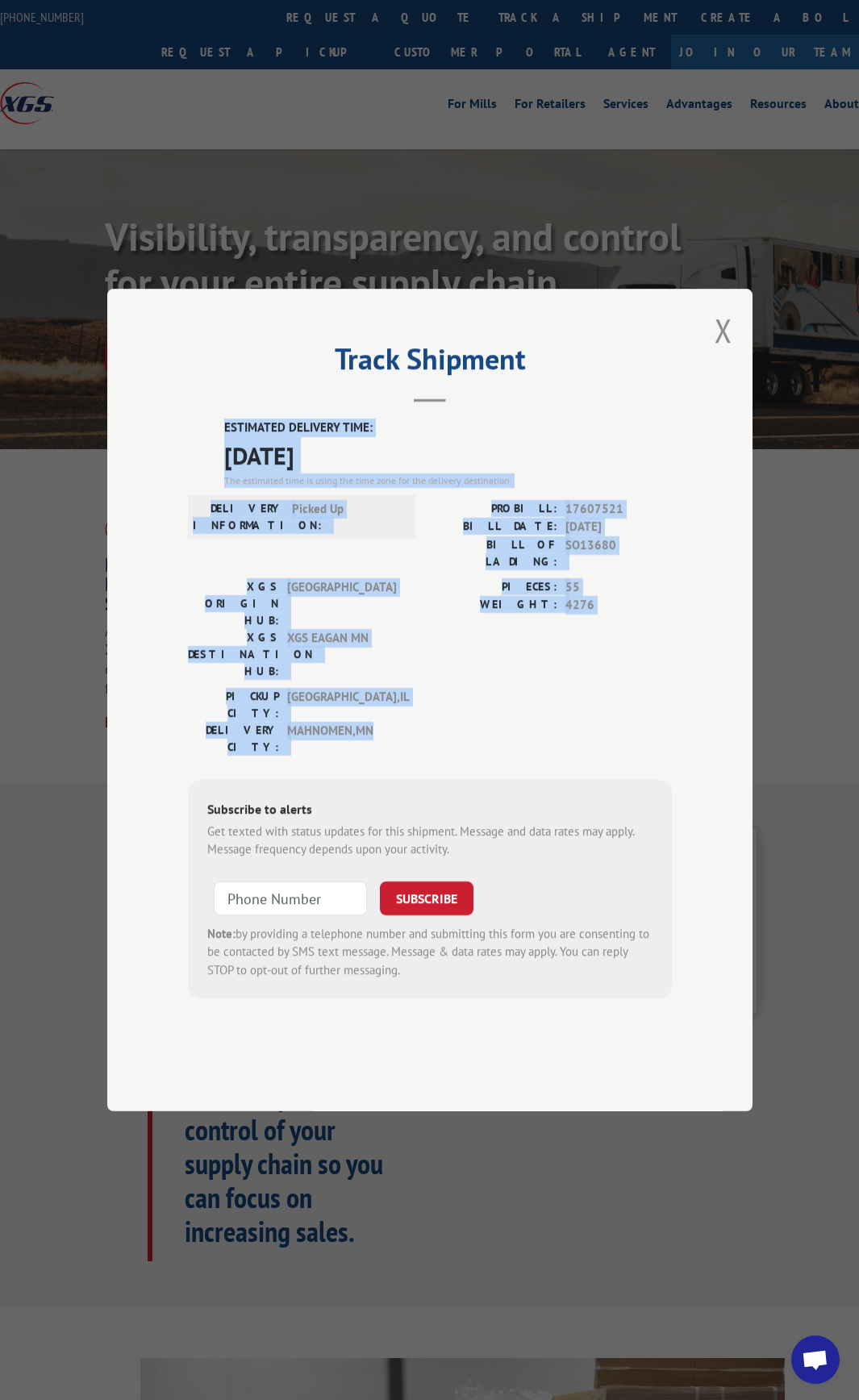
drag, startPoint x: 255, startPoint y: 508, endPoint x: 392, endPoint y: 715, distance: 248.2
click at [392, 715] on div "ESTIMATED DELIVERY TIME: [DATE] The estimated time is using the time zone for t…" at bounding box center [429, 709] width 484 height 580
click at [392, 715] on div "[GEOGRAPHIC_DATA]: [GEOGRAPHIC_DATA] , [GEOGRAPHIC_DATA] [GEOGRAPHIC_DATA]: [GE…" at bounding box center [296, 725] width 218 height 76
